Goal: Information Seeking & Learning: Learn about a topic

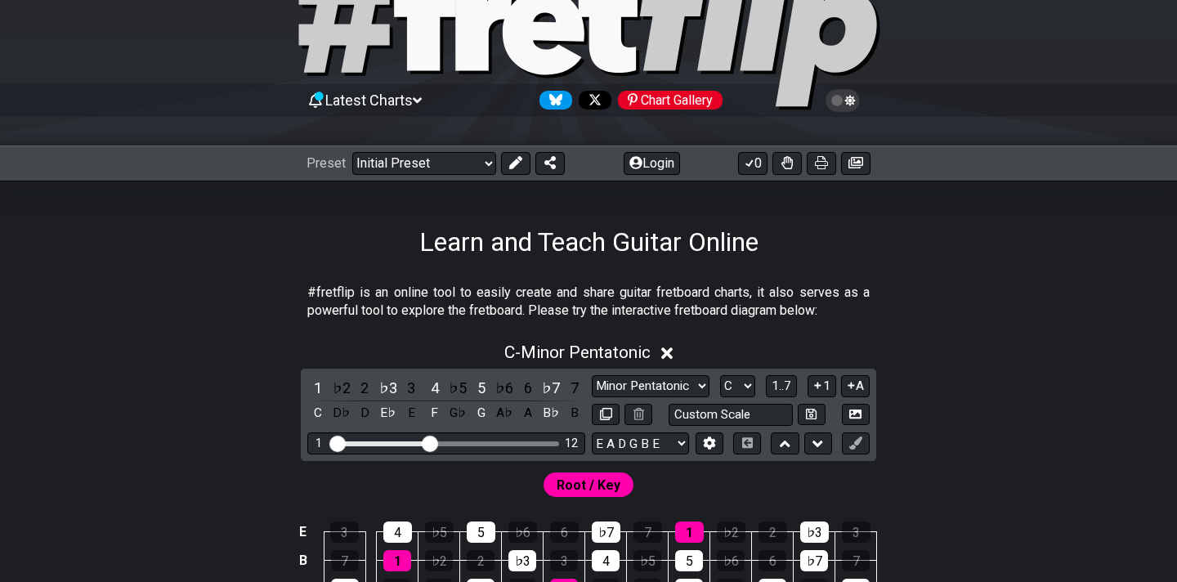
scroll to position [84, 0]
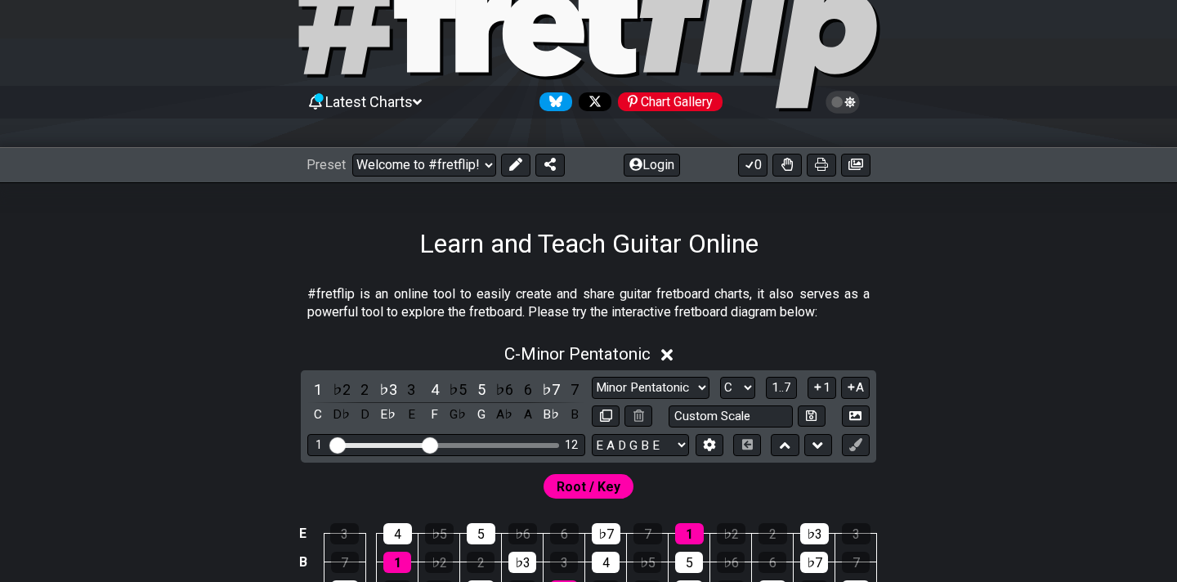
select select "/minor-pentatonic"
select select "C"
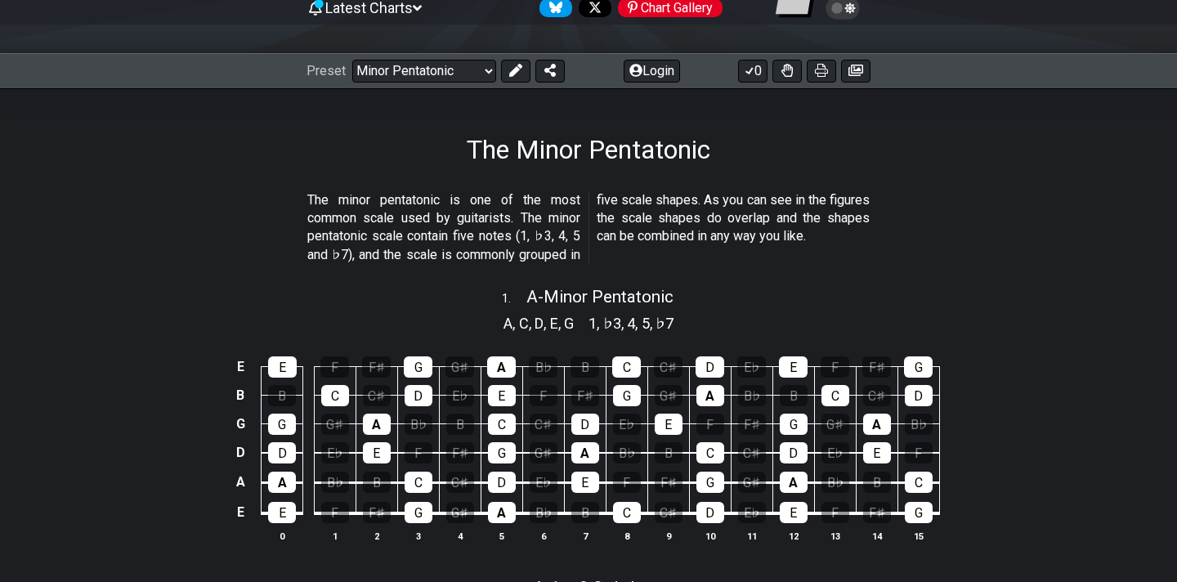
scroll to position [179, 0]
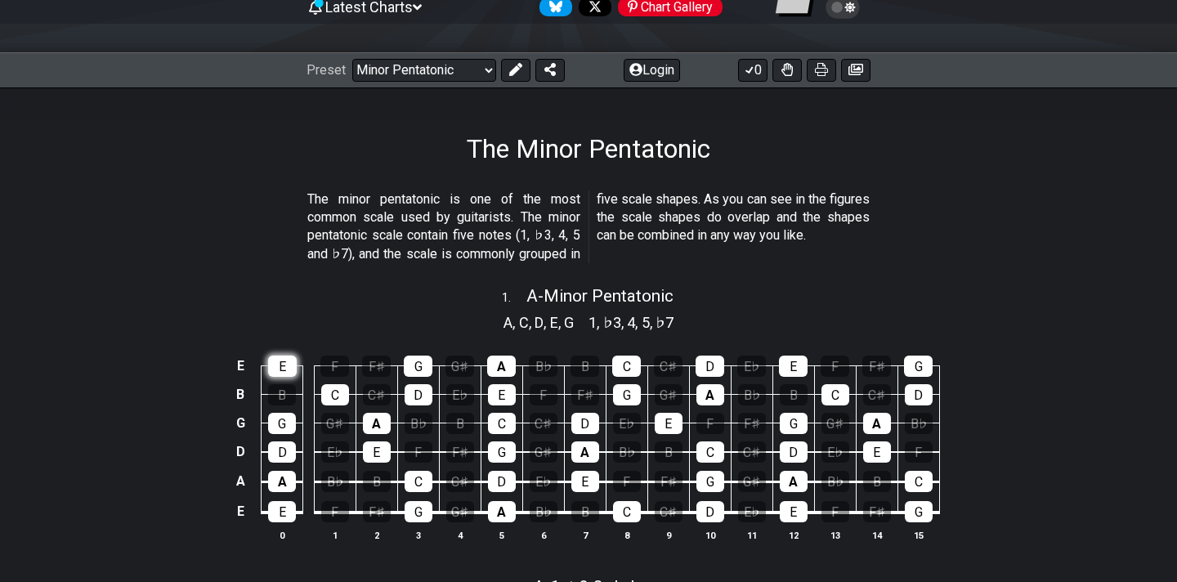
click at [280, 365] on div "E" at bounding box center [282, 366] width 29 height 21
click at [287, 368] on div "E" at bounding box center [282, 366] width 29 height 21
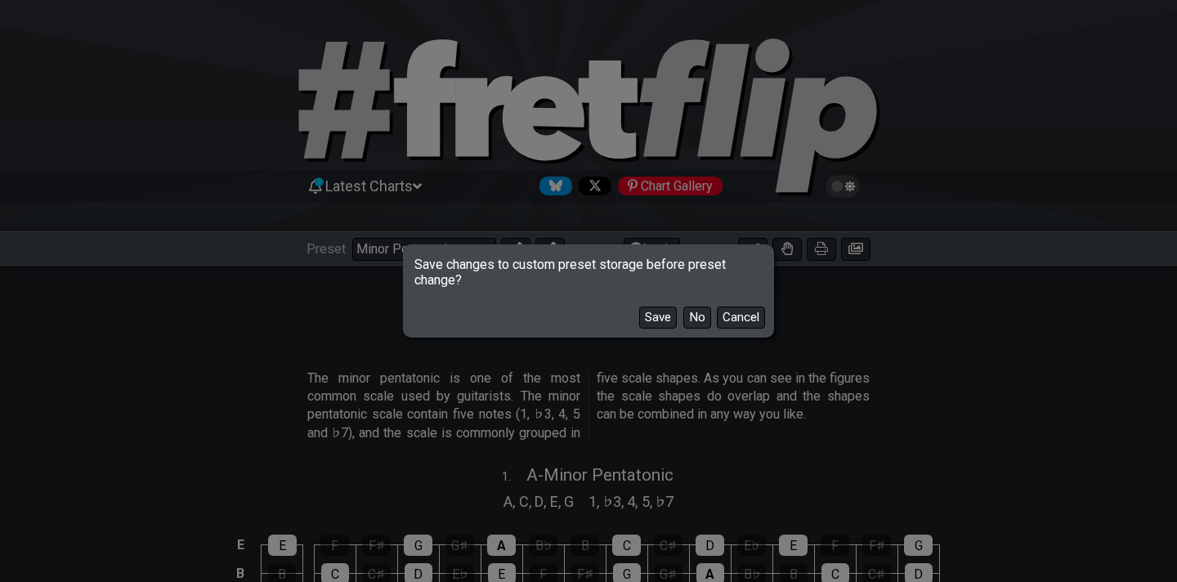
drag, startPoint x: 668, startPoint y: 325, endPoint x: 545, endPoint y: 305, distance: 124.3
click at [544, 307] on div "Save No Cancel" at bounding box center [588, 311] width 366 height 47
click at [689, 317] on button "No" at bounding box center [697, 318] width 28 height 22
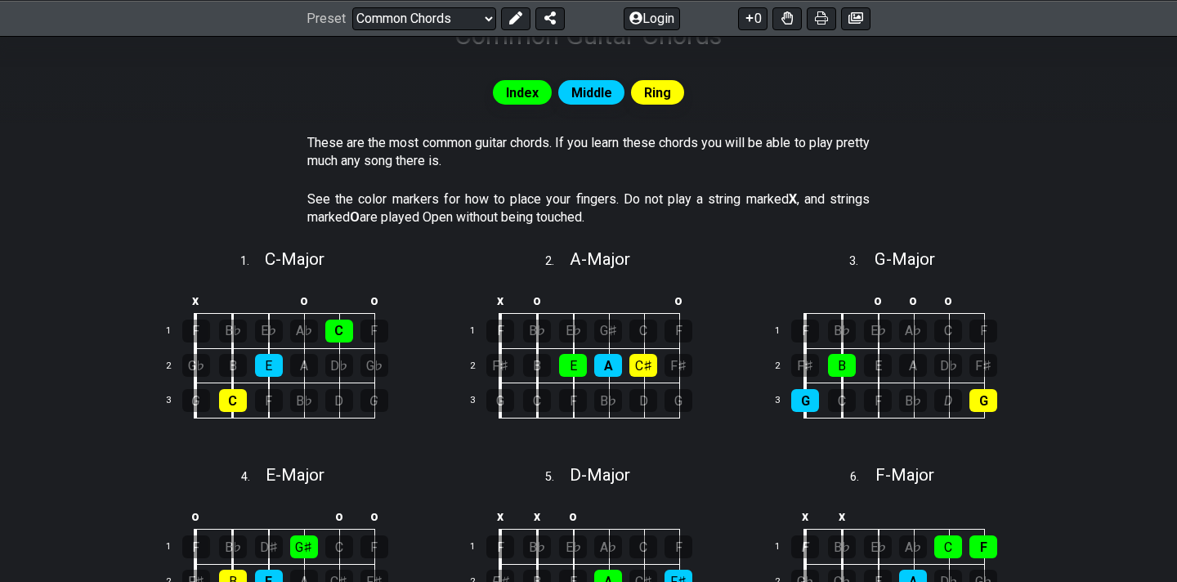
scroll to position [289, 0]
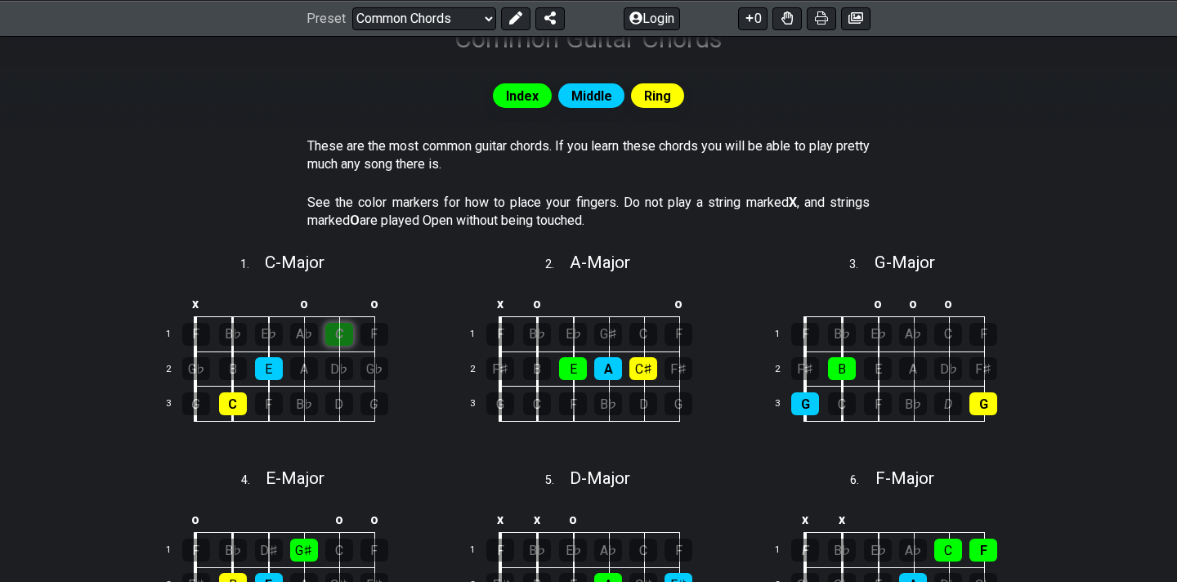
click at [342, 333] on div "C" at bounding box center [339, 334] width 28 height 23
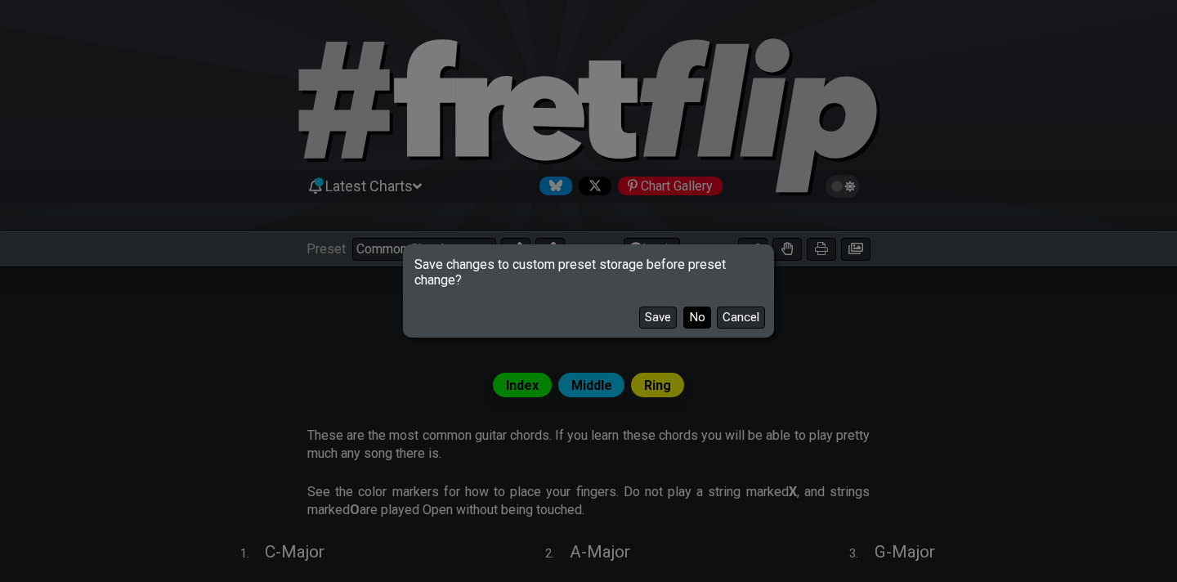
click at [693, 321] on button "No" at bounding box center [697, 318] width 28 height 22
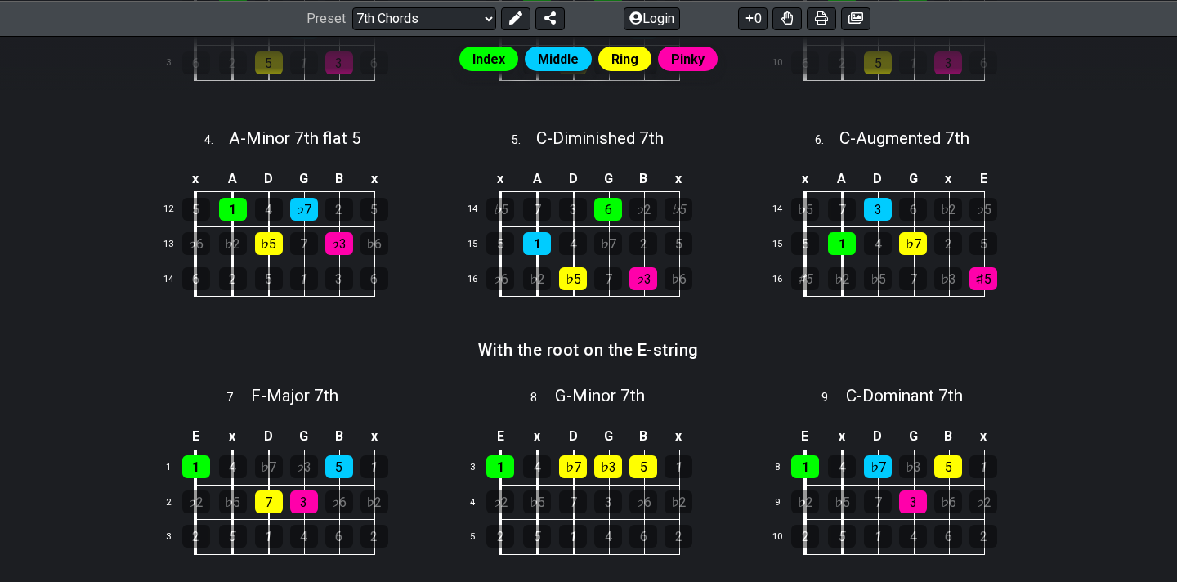
scroll to position [746, 0]
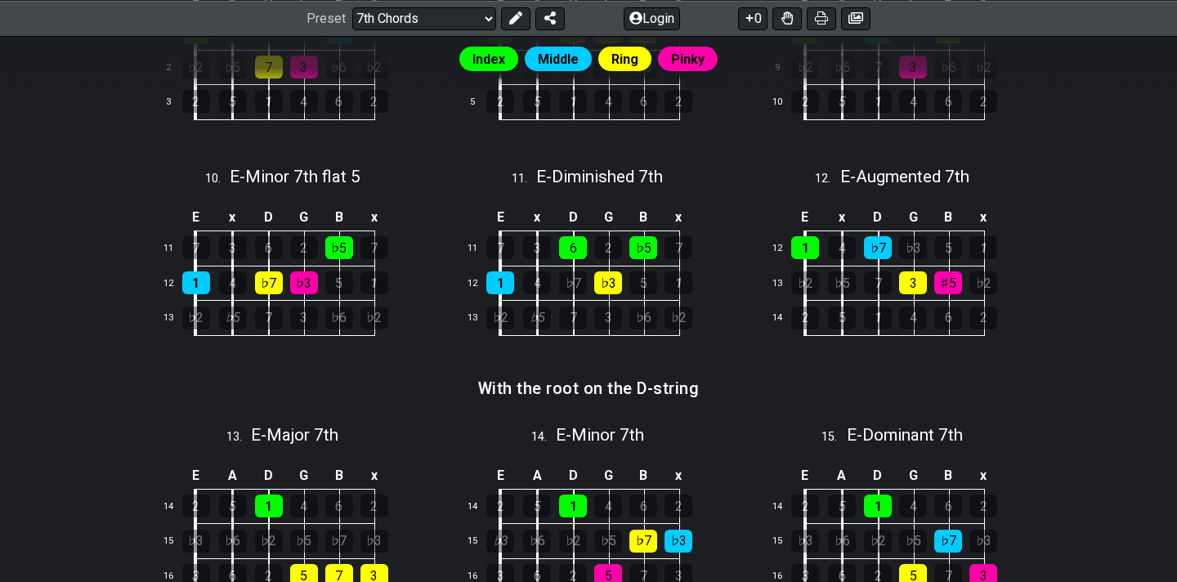
click at [399, 341] on div "E x D G B x 11 7 3 6 2 ♭5 7 12 1 4 ♭7 ♭3 5 1 13 ♭2 ♭5 7 3 ♭6 ♭2" at bounding box center [283, 282] width 294 height 184
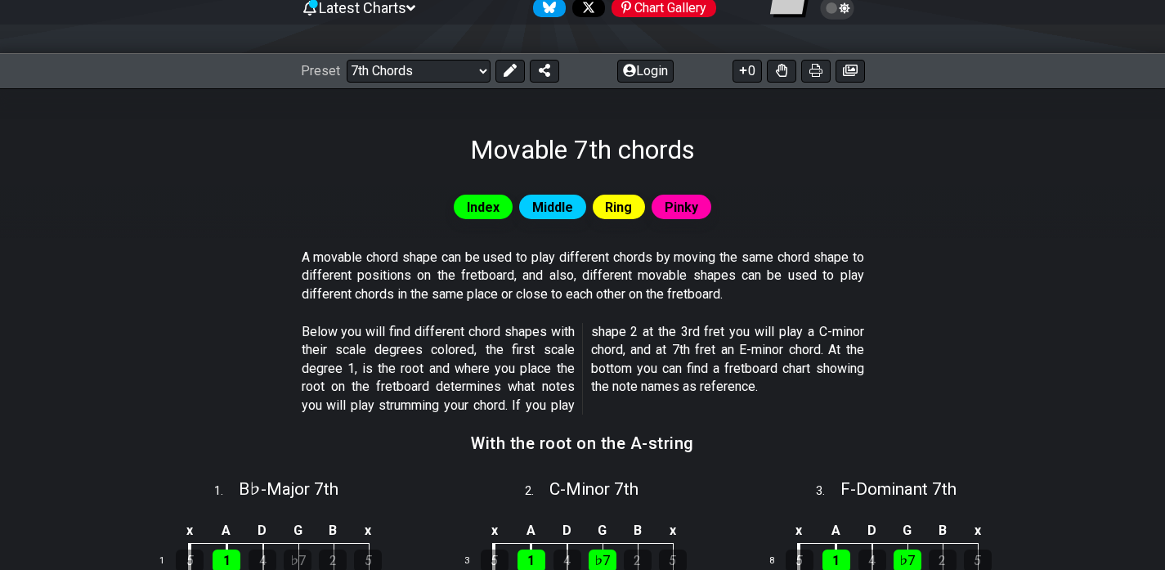
scroll to position [32, 0]
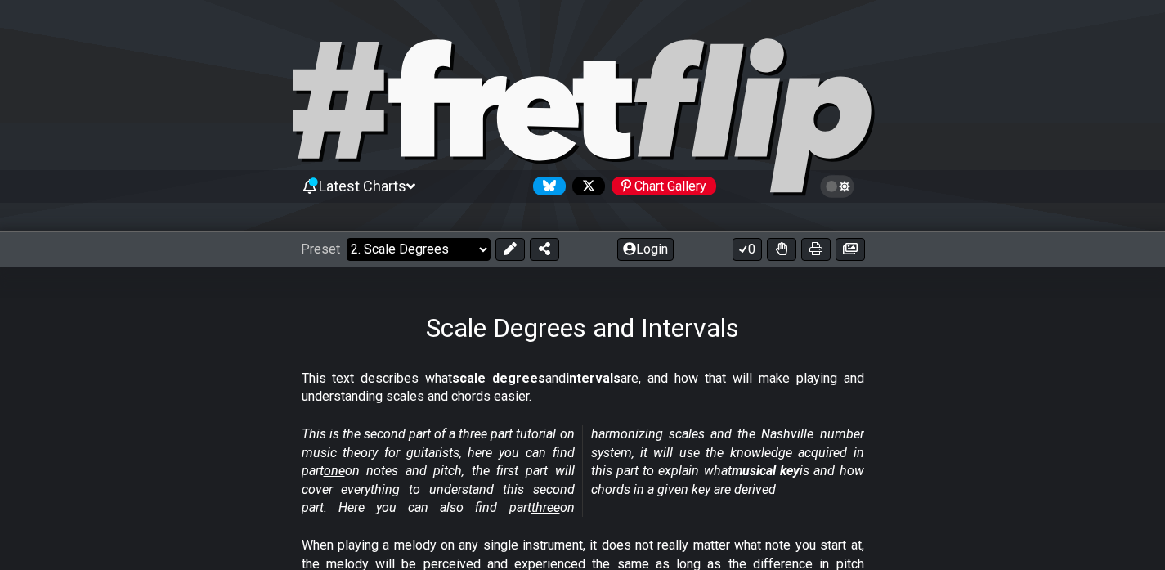
select select "/how-to-solo"
select select "C"
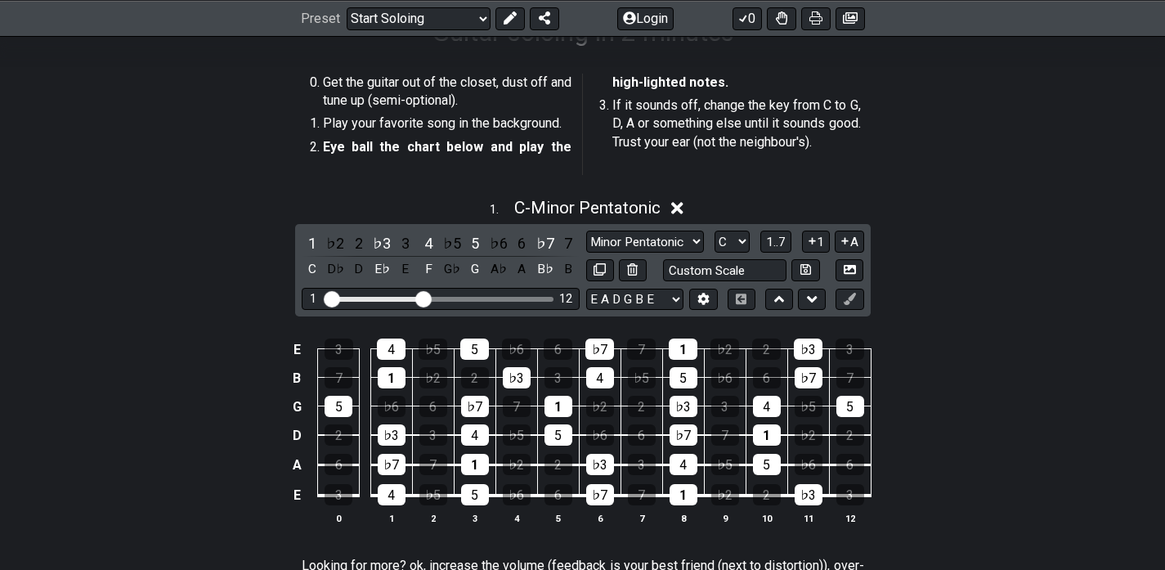
scroll to position [296, 0]
